Goal: Information Seeking & Learning: Learn about a topic

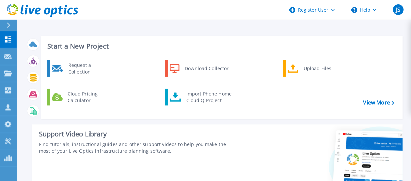
click at [8, 27] on icon at bounding box center [9, 25] width 4 height 5
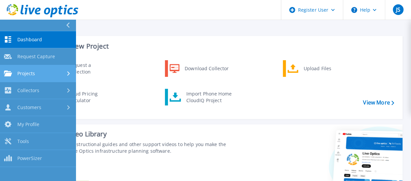
click at [36, 69] on link "Projects Projects" at bounding box center [38, 73] width 76 height 17
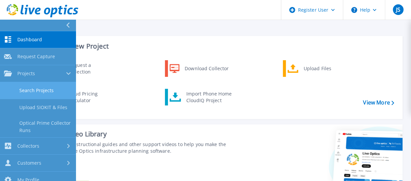
click at [42, 87] on link "Search Projects" at bounding box center [38, 90] width 76 height 17
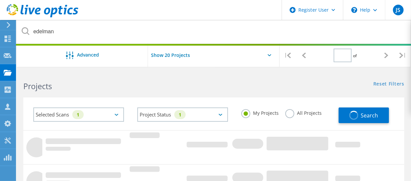
type input "1"
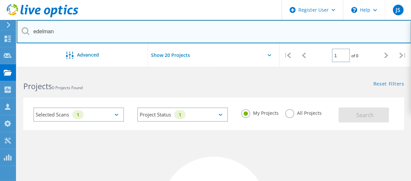
click at [64, 36] on input "edelman" at bounding box center [214, 31] width 394 height 23
drag, startPoint x: 59, startPoint y: 29, endPoint x: 22, endPoint y: 36, distance: 38.2
click at [24, 35] on input "edelman" at bounding box center [214, 31] width 394 height 23
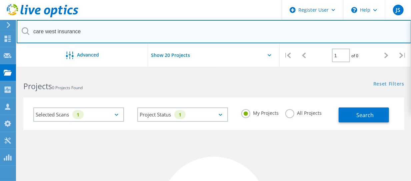
type input "care west insurance"
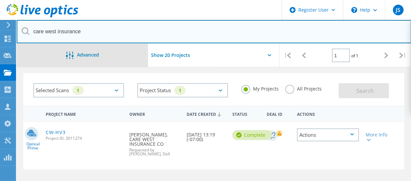
scroll to position [67, 0]
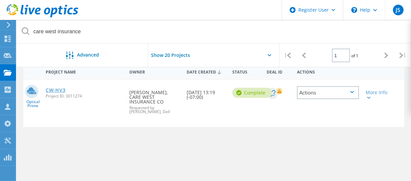
click at [58, 92] on link "CW-HV3" at bounding box center [56, 90] width 20 height 5
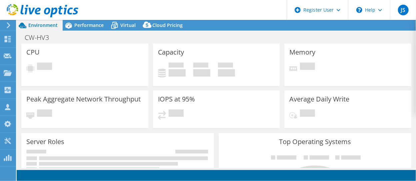
select select "USD"
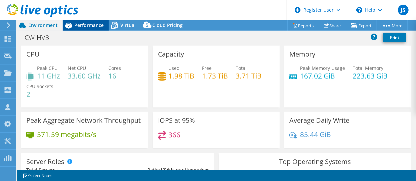
click at [89, 24] on span "Performance" at bounding box center [88, 25] width 29 height 6
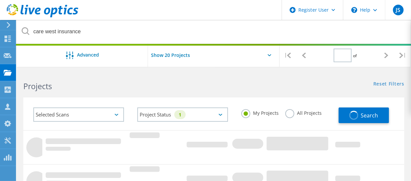
type input "1"
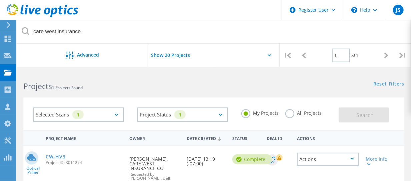
click at [60, 156] on link "CW-HV3" at bounding box center [56, 156] width 20 height 5
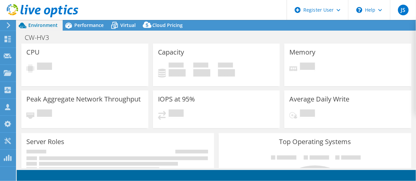
select select "USD"
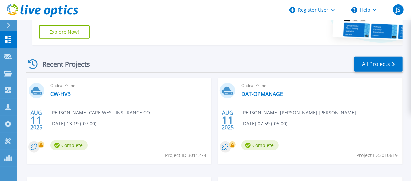
scroll to position [166, 0]
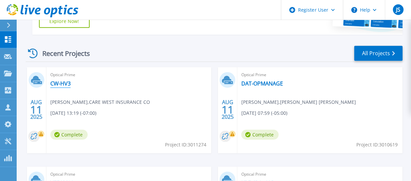
click at [60, 81] on link "CW-HV3" at bounding box center [60, 83] width 20 height 7
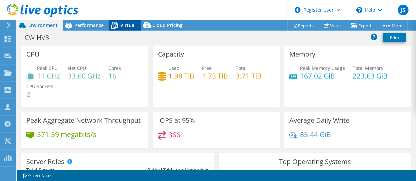
click at [123, 26] on span "Virtual" at bounding box center [127, 25] width 15 height 6
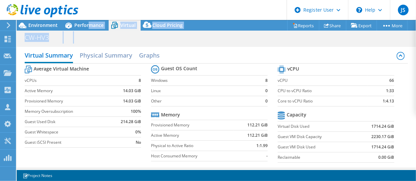
drag, startPoint x: 95, startPoint y: 31, endPoint x: 99, endPoint y: 39, distance: 8.4
click at [99, 39] on div "Project Actions Project Actions Reports Share Export vSAN ReadyNode Sizer" at bounding box center [216, 100] width 399 height 161
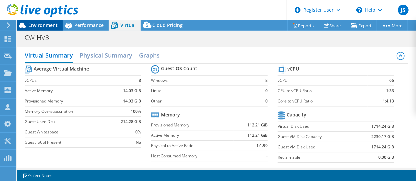
click at [50, 28] on span "Environment" at bounding box center [42, 25] width 29 height 6
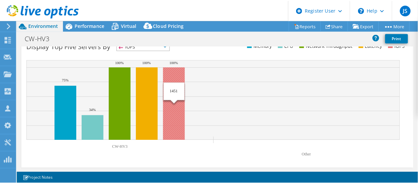
scroll to position [214, 0]
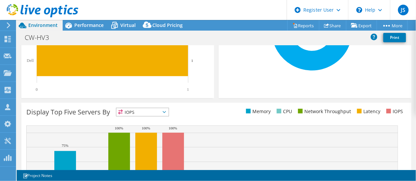
click at [251, 109] on li "Memory" at bounding box center [257, 111] width 26 height 7
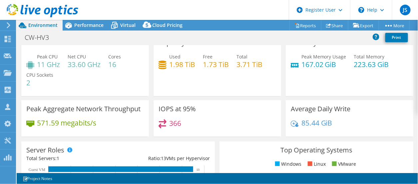
scroll to position [0, 0]
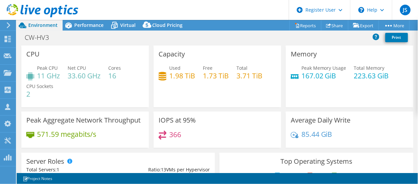
drag, startPoint x: 81, startPoint y: 23, endPoint x: 75, endPoint y: 17, distance: 8.2
click at [78, 19] on div "JS Dell User Jim Skelton Jim.Skelton@dell.com Dell My Profile Log Out \n Help E…" at bounding box center [209, 92] width 418 height 184
click at [85, 22] on span "Performance" at bounding box center [88, 25] width 29 height 6
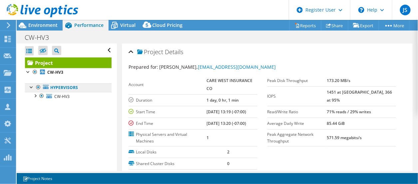
click at [58, 86] on link "Hypervisors" at bounding box center [68, 88] width 87 height 9
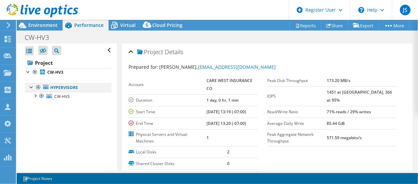
click at [33, 87] on div at bounding box center [31, 87] width 7 height 7
click at [31, 87] on div at bounding box center [31, 87] width 7 height 7
click at [28, 70] on div at bounding box center [28, 71] width 7 height 7
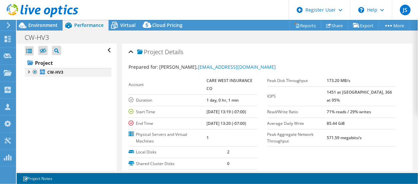
click at [29, 71] on div at bounding box center [28, 71] width 7 height 7
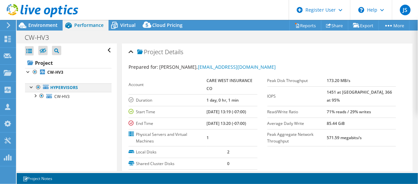
click at [31, 86] on div at bounding box center [31, 87] width 7 height 7
click at [32, 86] on div at bounding box center [31, 87] width 7 height 7
click at [36, 95] on div at bounding box center [35, 95] width 7 height 7
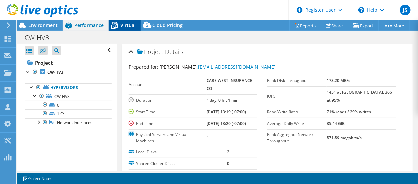
click at [127, 26] on span "Virtual" at bounding box center [127, 25] width 15 height 6
